Goal: Task Accomplishment & Management: Use online tool/utility

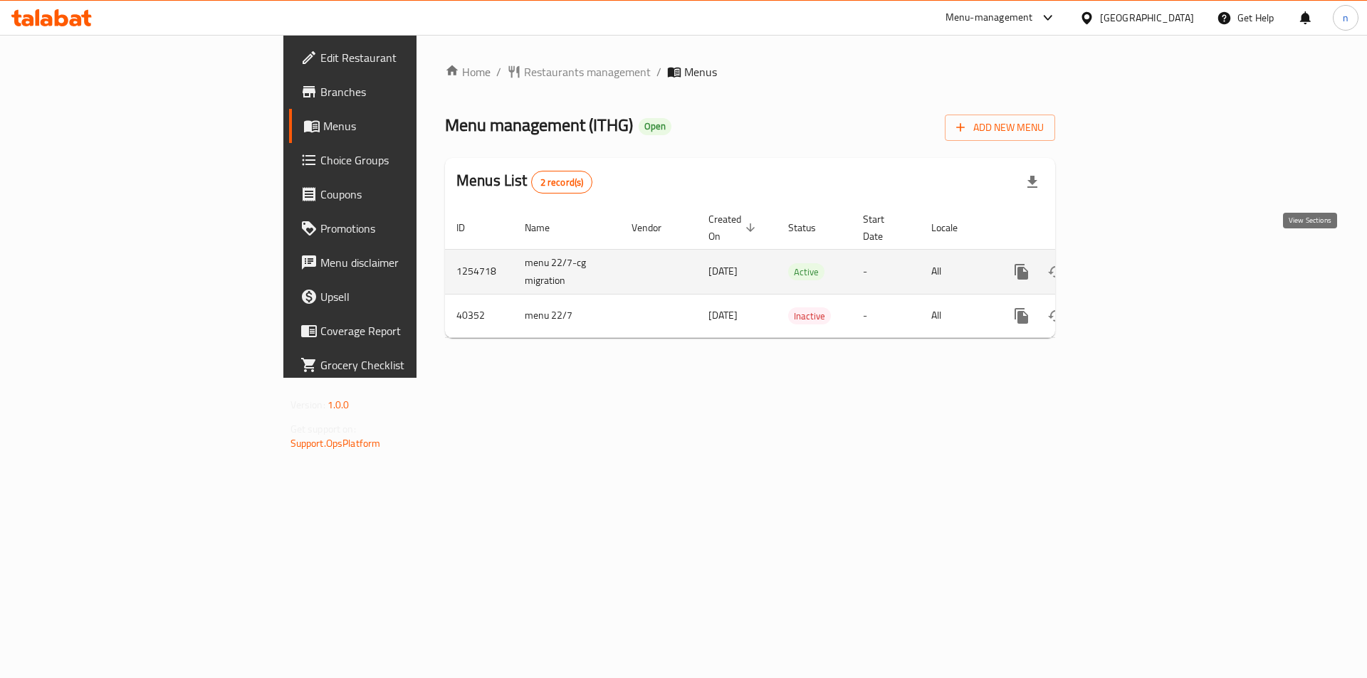
click at [1131, 266] on icon "enhanced table" at bounding box center [1124, 272] width 13 height 13
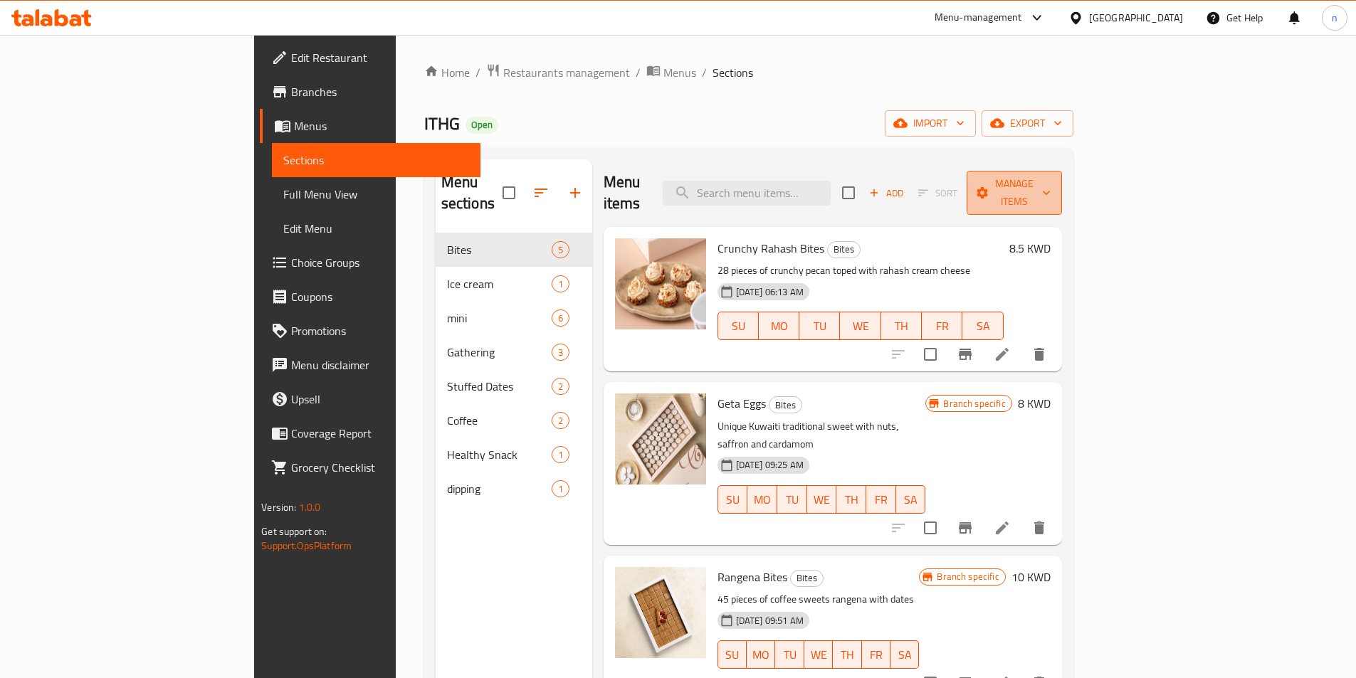
click at [1051, 185] on span "Manage items" at bounding box center [1014, 193] width 73 height 36
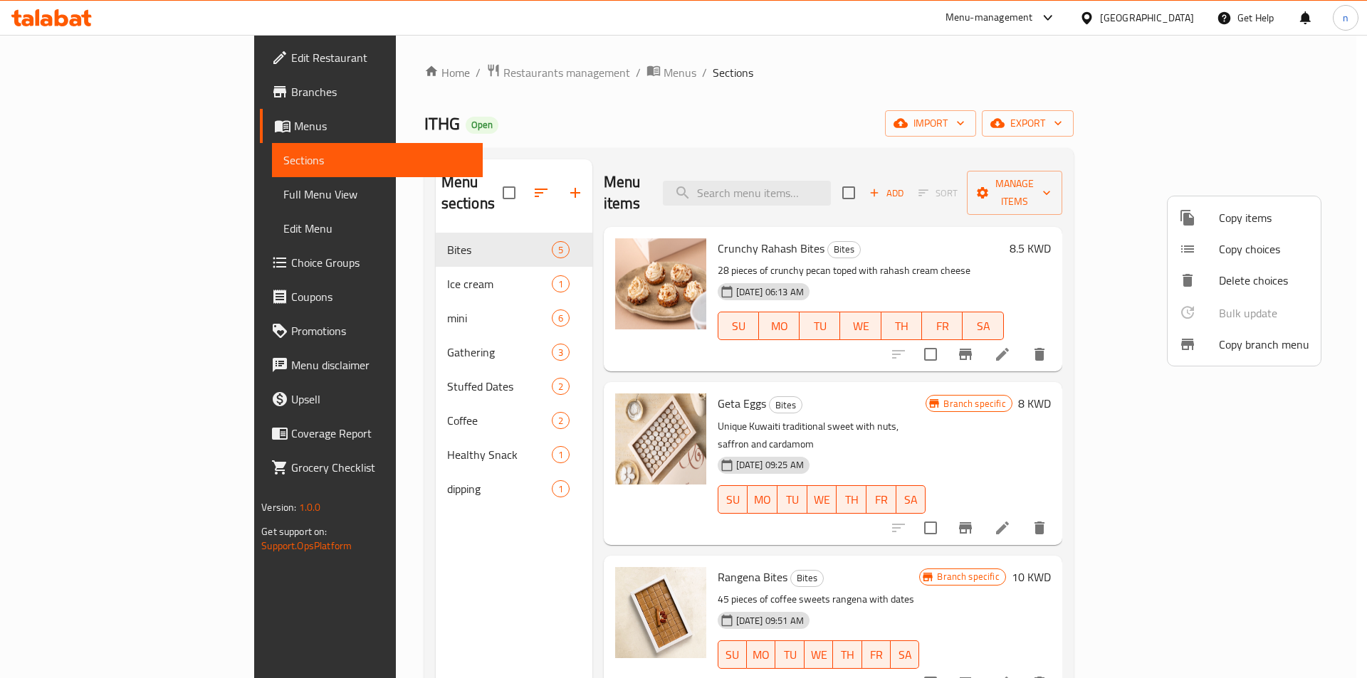
click at [1213, 343] on div at bounding box center [1199, 344] width 40 height 17
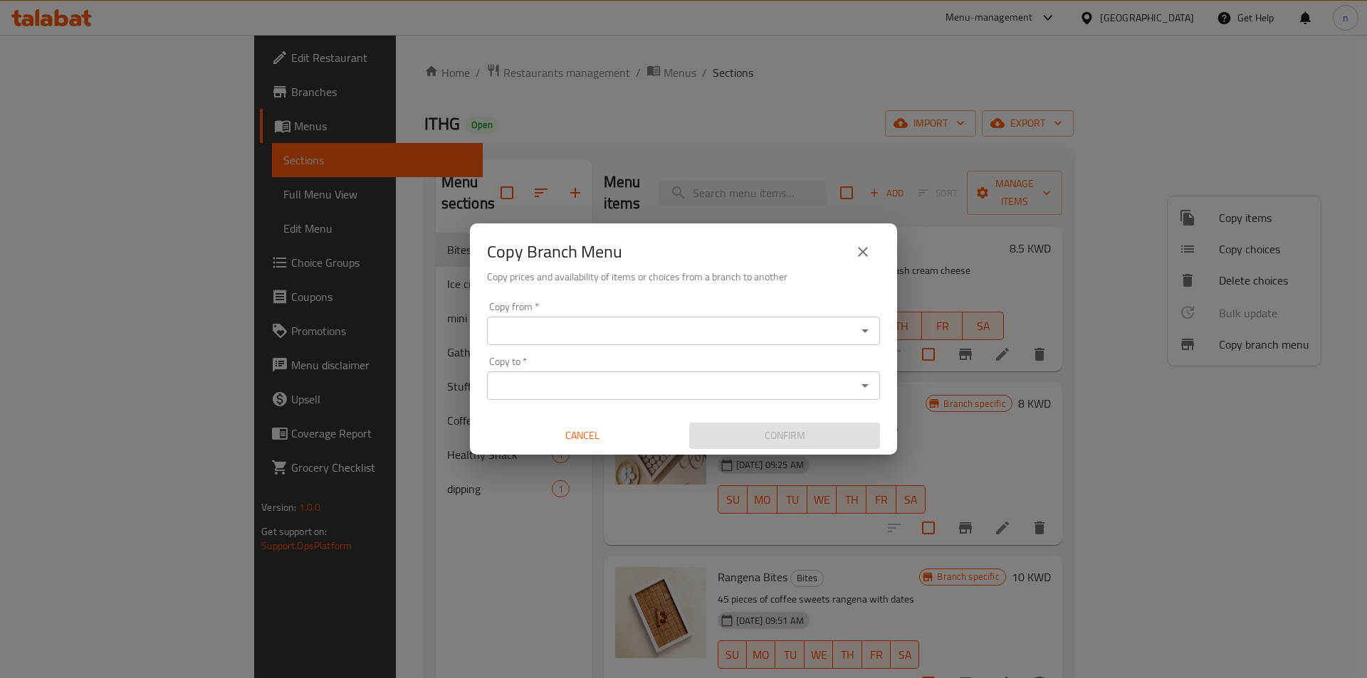
click at [515, 327] on input "Copy from   *" at bounding box center [671, 331] width 361 height 20
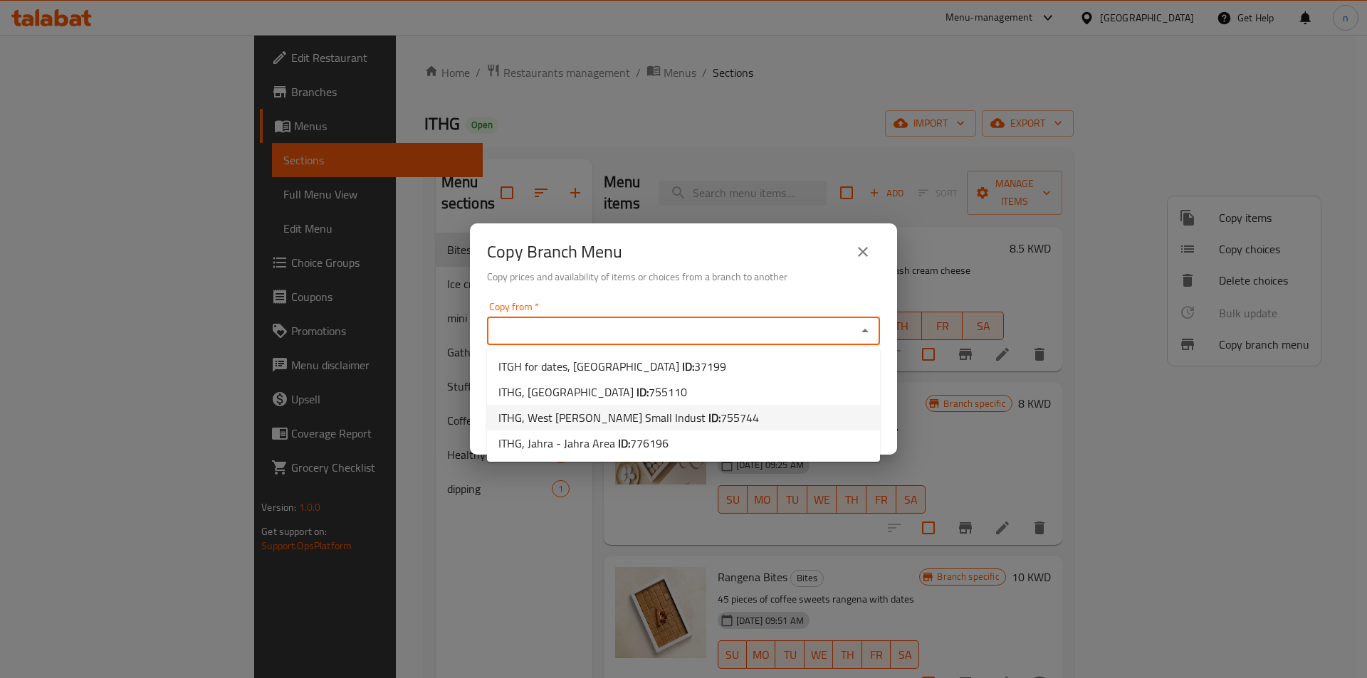
click at [730, 421] on li "ITHG, West [PERSON_NAME] Small Indust ID: 755744" at bounding box center [683, 418] width 393 height 26
type input "ITHG, West [PERSON_NAME] Small Indust"
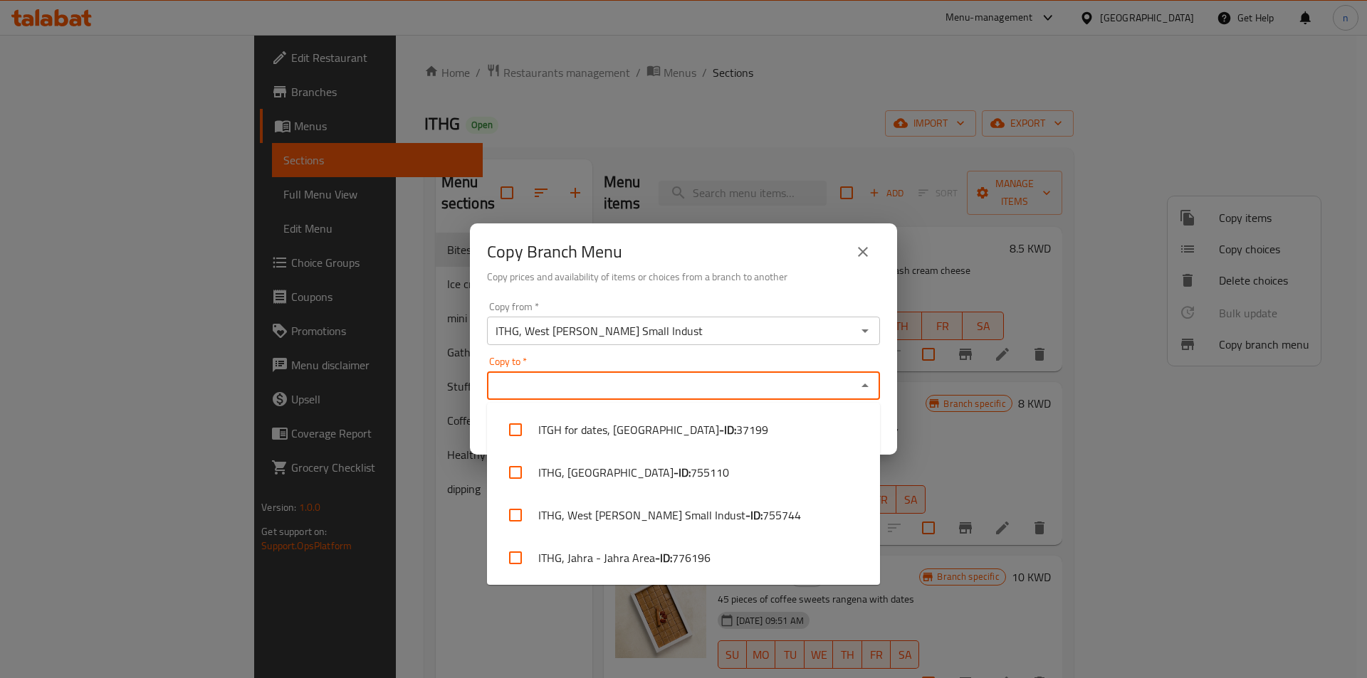
click at [614, 389] on input "Copy to   *" at bounding box center [671, 386] width 361 height 20
click at [647, 553] on li "ITHG, Jahra - Jahra Area - ID: 776196" at bounding box center [683, 558] width 393 height 43
checkbox input "true"
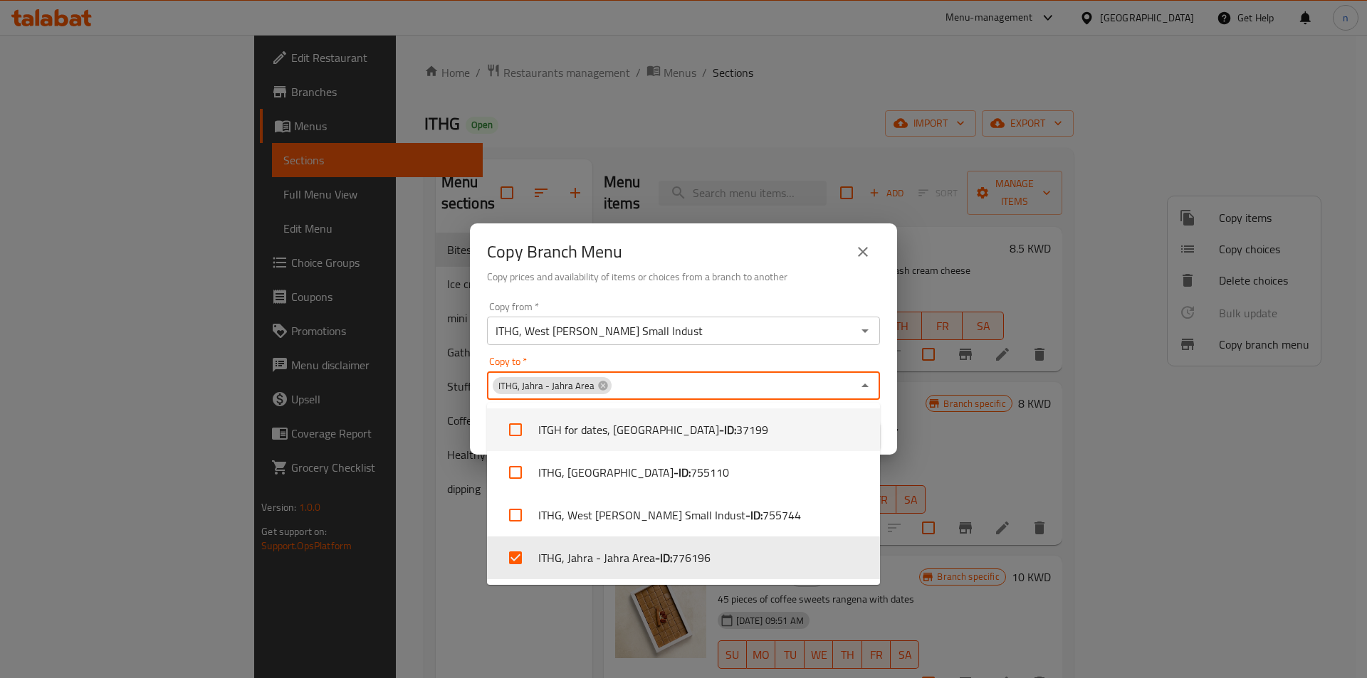
click at [755, 243] on div "Copy Branch Menu" at bounding box center [683, 252] width 393 height 34
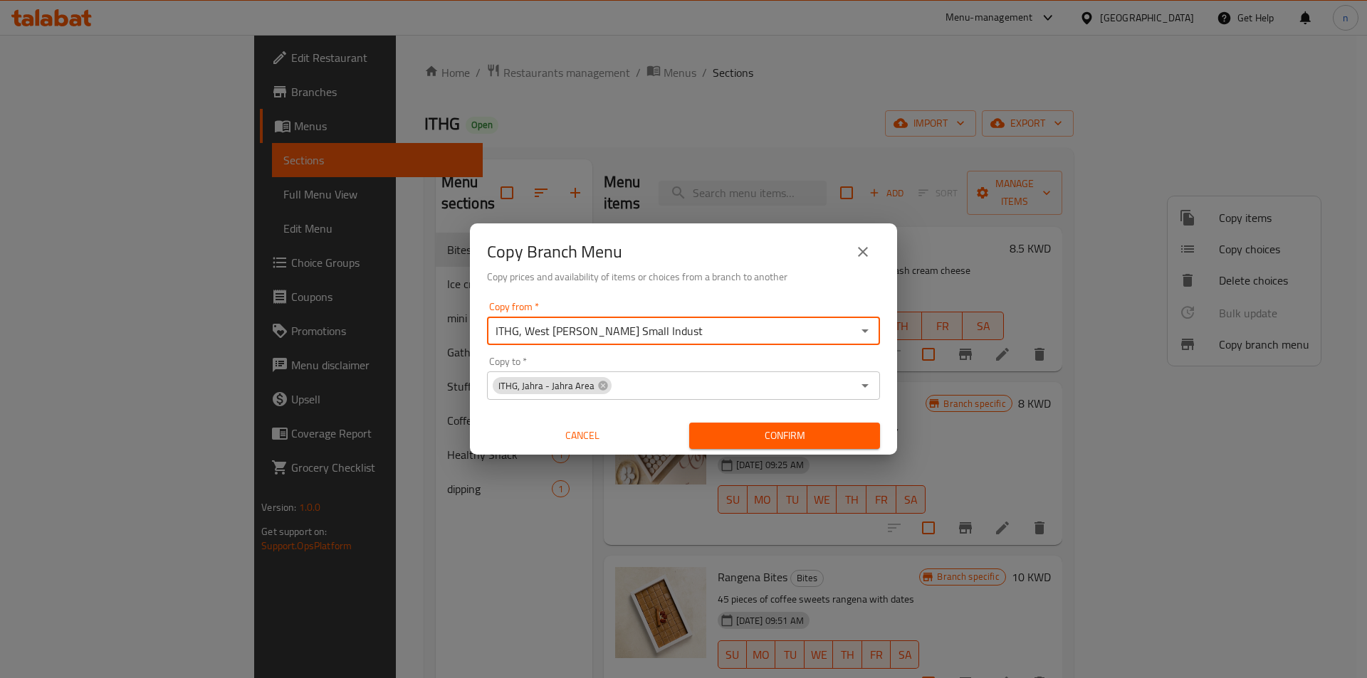
click at [756, 323] on input "ITHG, West [PERSON_NAME] Small Indust" at bounding box center [671, 331] width 361 height 20
click at [863, 330] on icon "Open" at bounding box center [864, 332] width 7 height 4
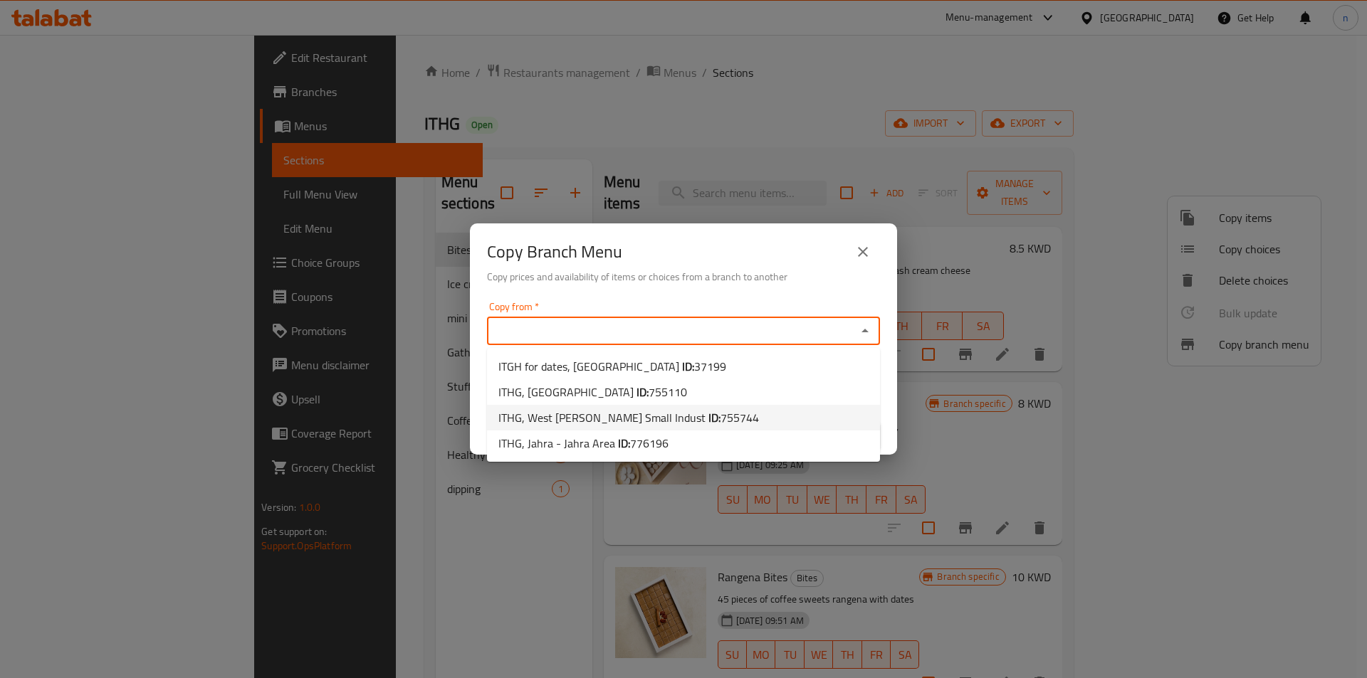
click at [727, 415] on li "ITHG, West [PERSON_NAME] Small Indust ID: 755744" at bounding box center [683, 418] width 393 height 26
type input "ITHG, West [PERSON_NAME] Small Indust"
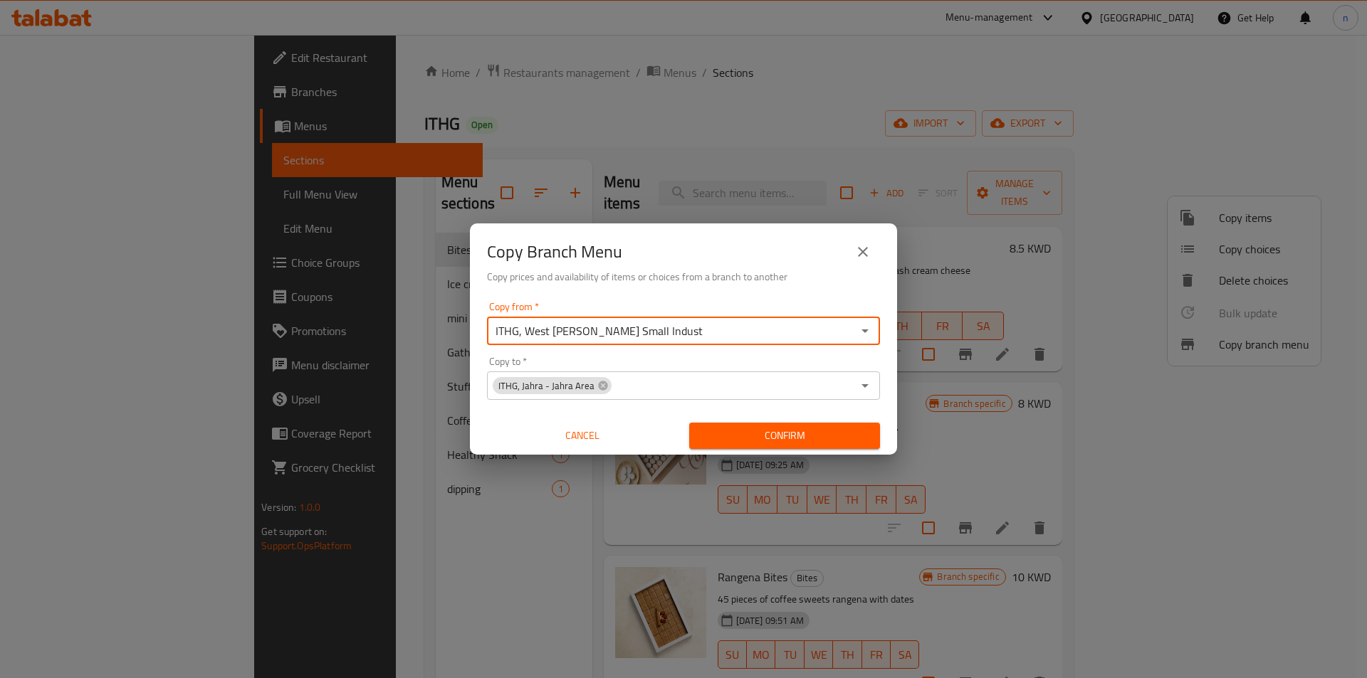
click at [725, 427] on span "Confirm" at bounding box center [785, 436] width 168 height 18
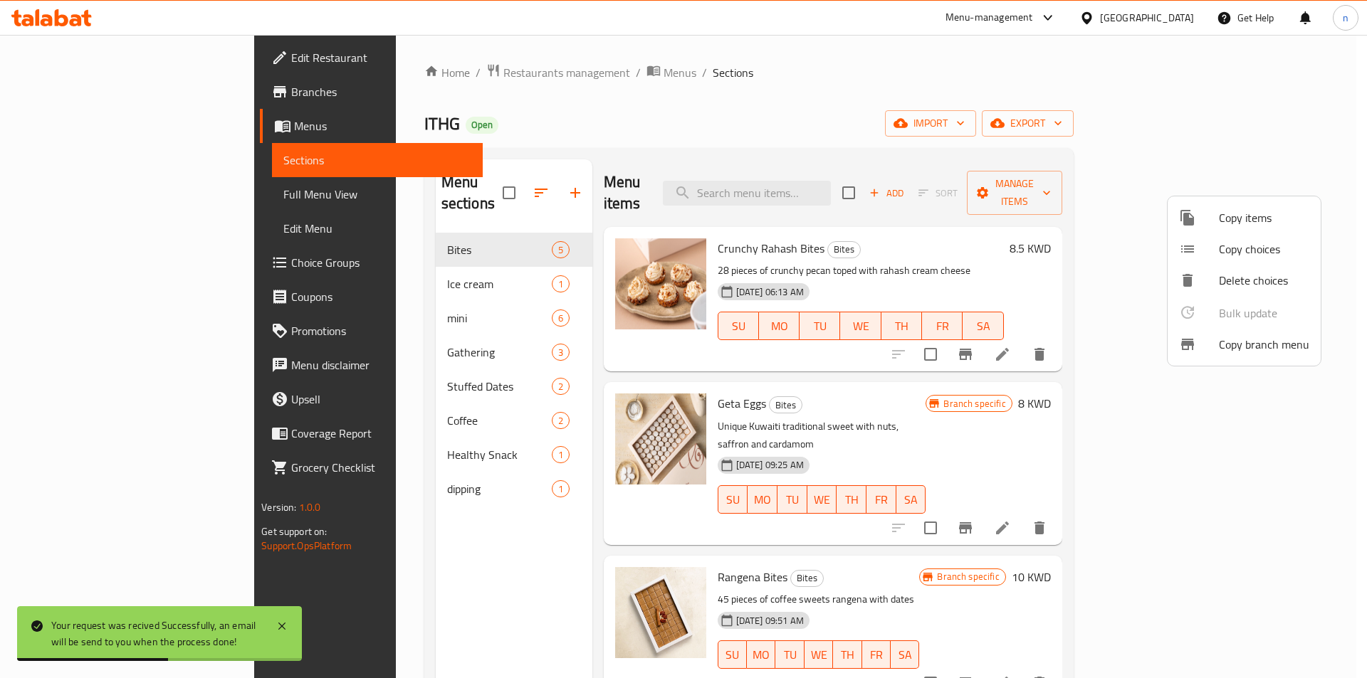
click at [68, 84] on div at bounding box center [683, 339] width 1367 height 678
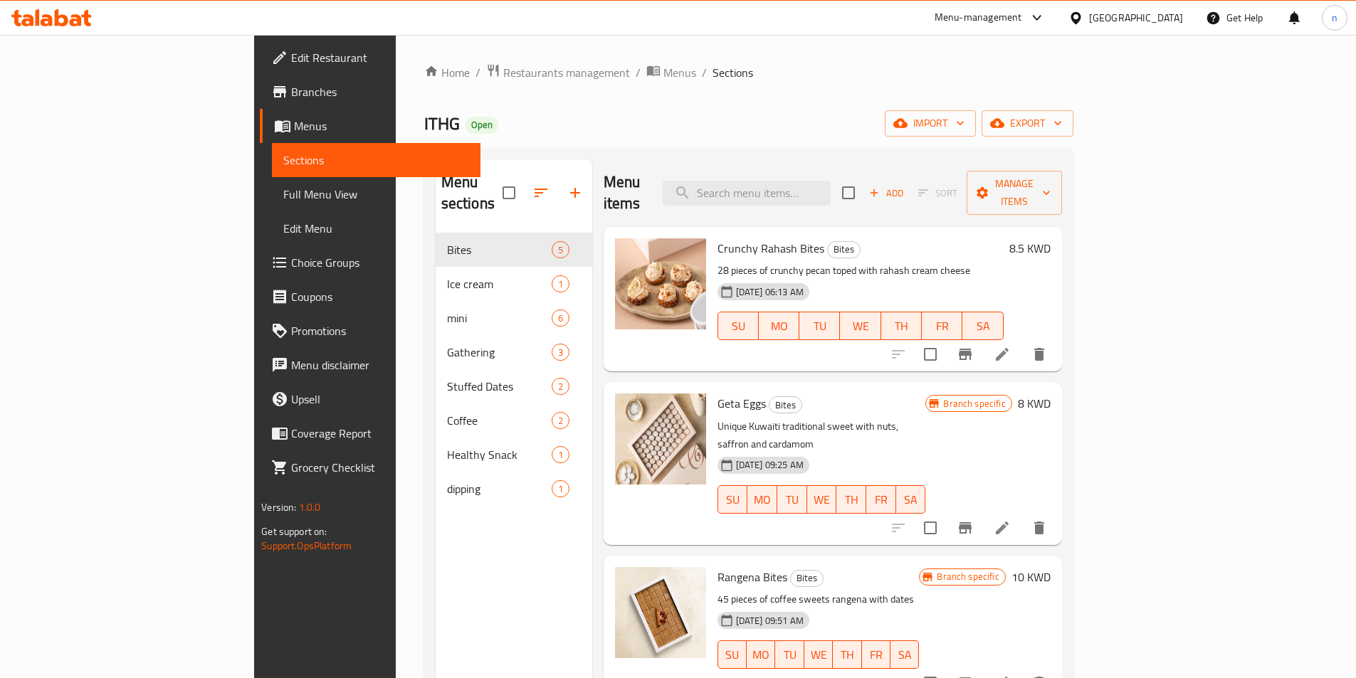
click at [291, 86] on span "Branches" at bounding box center [380, 91] width 178 height 17
